Goal: Task Accomplishment & Management: Manage account settings

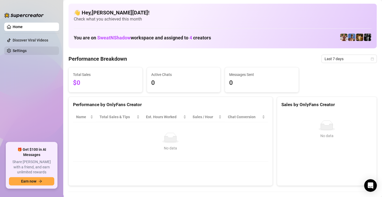
click at [23, 49] on link "Settings" at bounding box center [20, 51] width 14 height 4
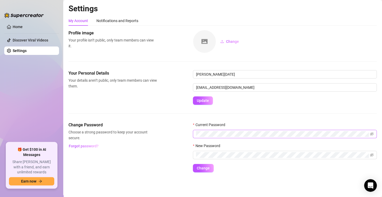
click at [224, 131] on span at bounding box center [285, 134] width 184 height 8
click at [113, 21] on div "Notifications and Reports" at bounding box center [117, 21] width 42 height 6
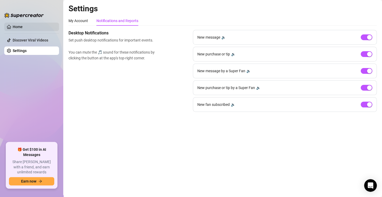
click at [13, 25] on link "Home" at bounding box center [18, 27] width 10 height 4
